Goal: Information Seeking & Learning: Learn about a topic

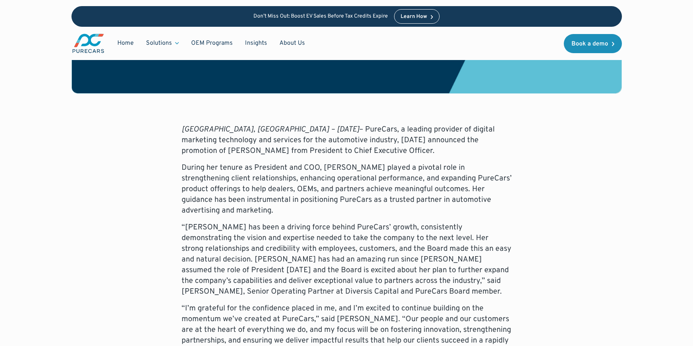
click at [337, 124] on p "[GEOGRAPHIC_DATA], [GEOGRAPHIC_DATA] – [DATE] – PureCars, a leading provider of…" at bounding box center [347, 140] width 330 height 32
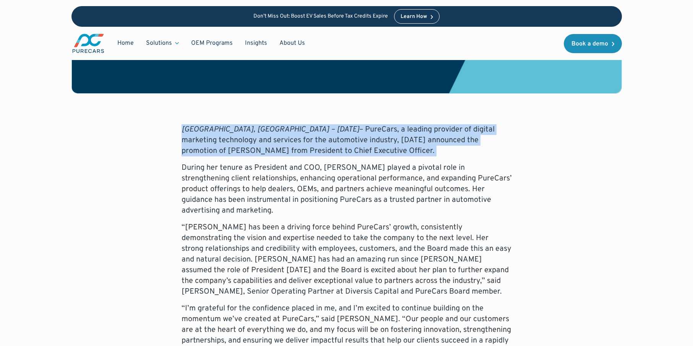
click at [337, 124] on p "[GEOGRAPHIC_DATA], [GEOGRAPHIC_DATA] – [DATE] – PureCars, a leading provider of…" at bounding box center [347, 140] width 330 height 32
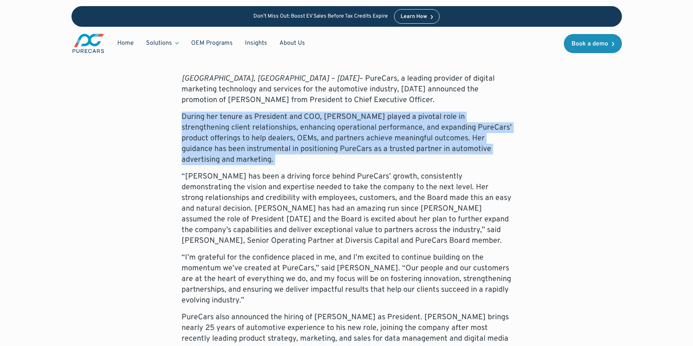
scroll to position [406, 0]
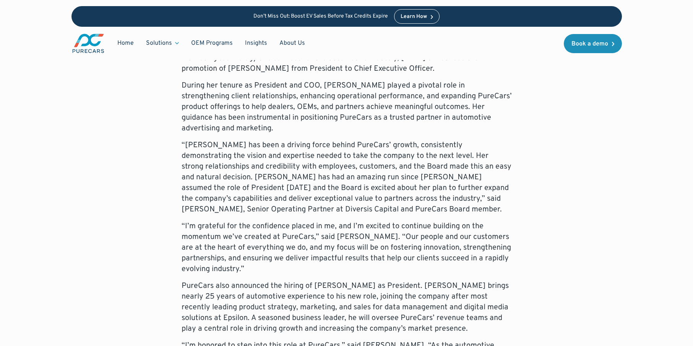
click at [326, 221] on p "“I’m grateful for the confidence placed in me, and I’m excited to continue buil…" at bounding box center [347, 248] width 330 height 54
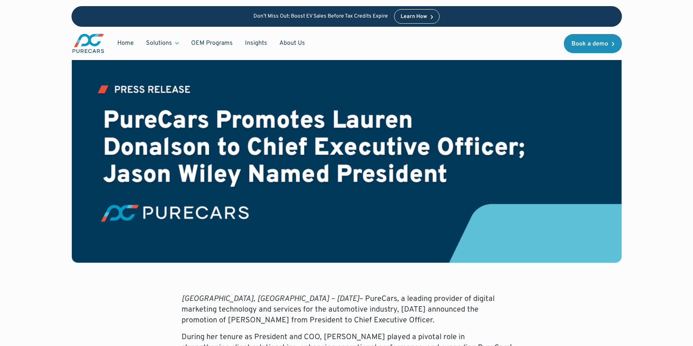
scroll to position [0, 0]
